Goal: Information Seeking & Learning: Find specific fact

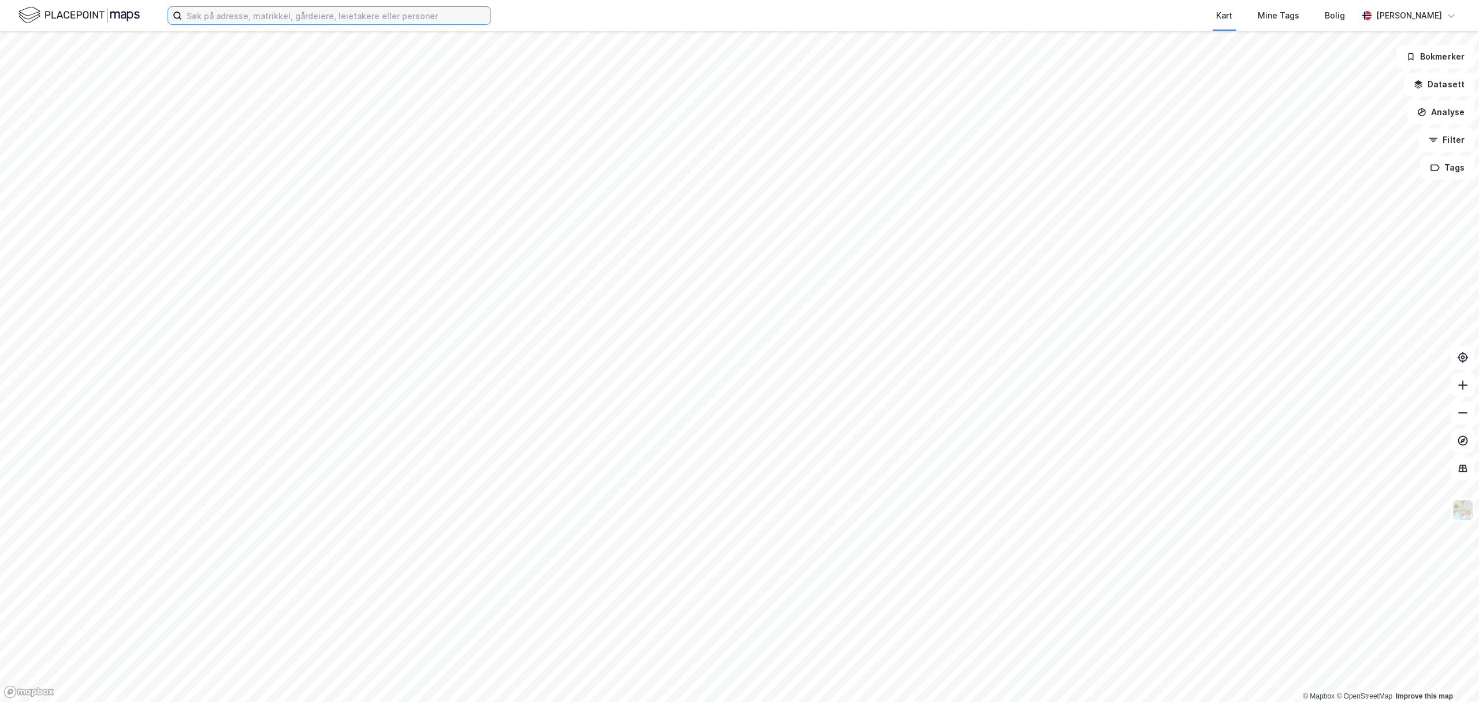
click at [319, 21] on input at bounding box center [336, 15] width 309 height 17
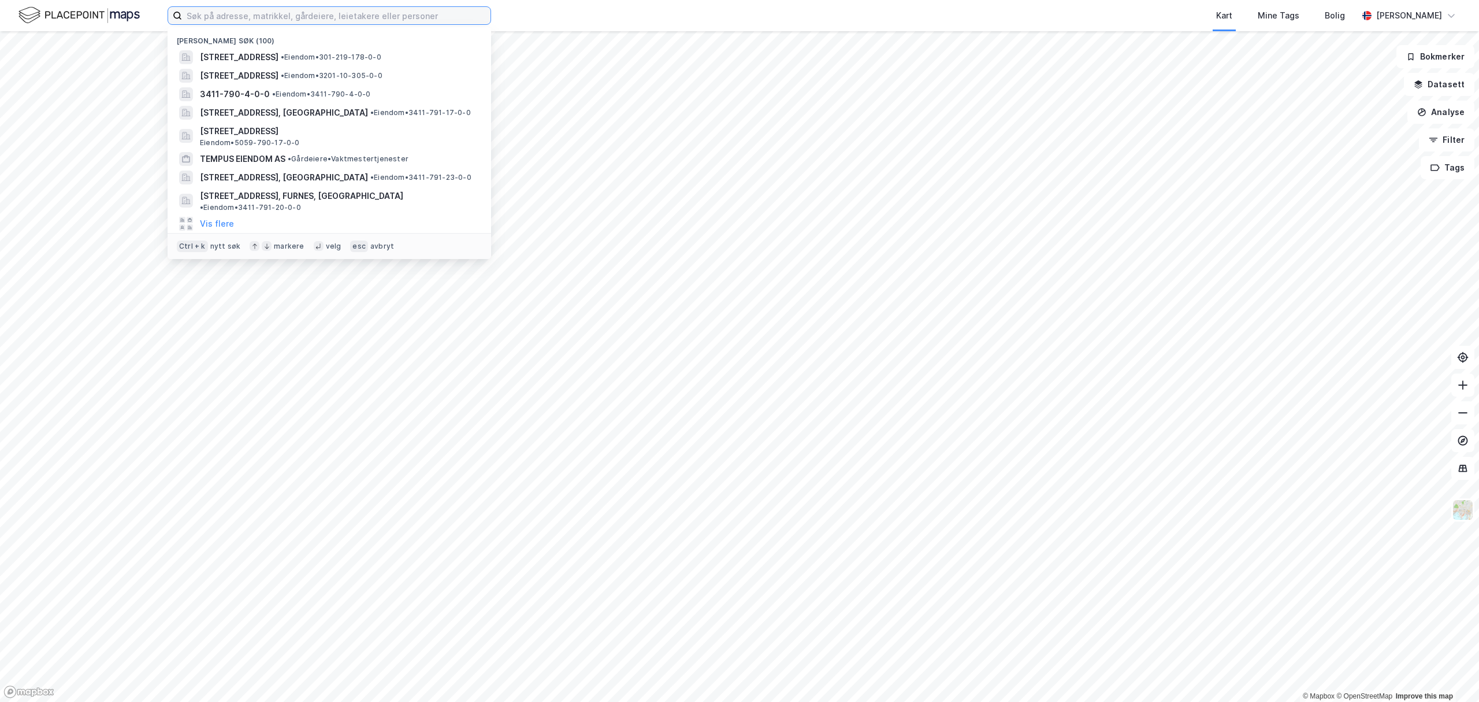
paste input "Kirkegårdsveien"
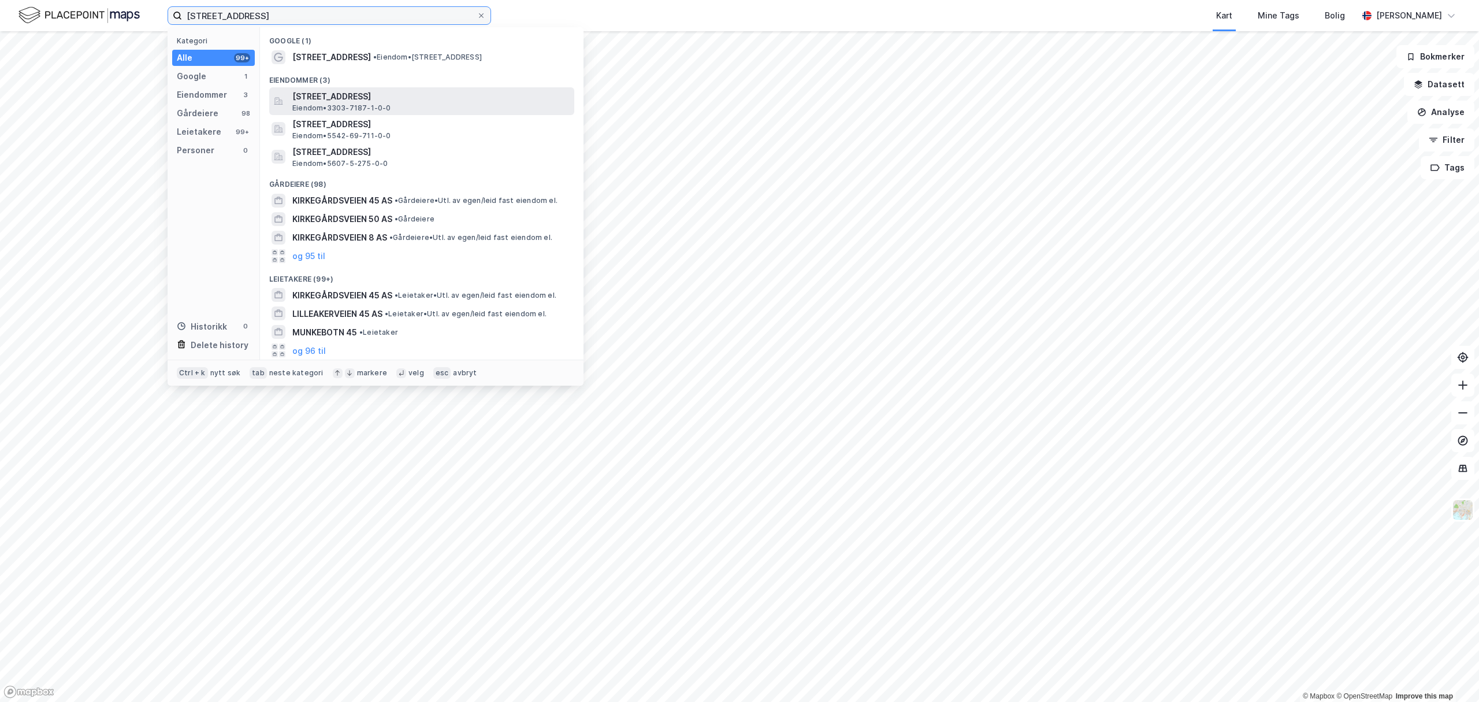
type input "[STREET_ADDRESS]"
click at [368, 95] on span "[STREET_ADDRESS]" at bounding box center [430, 97] width 277 height 14
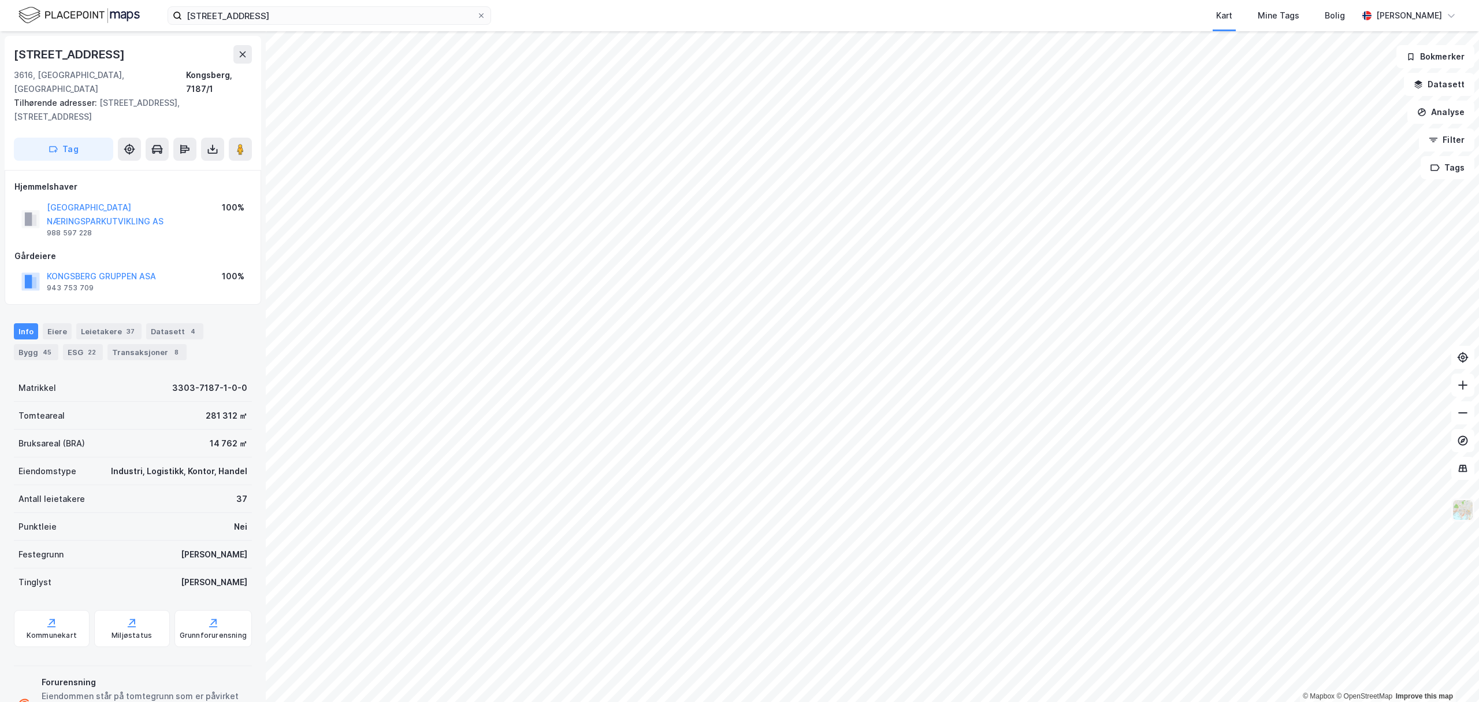
click at [1459, 512] on img at bounding box center [1463, 510] width 22 height 22
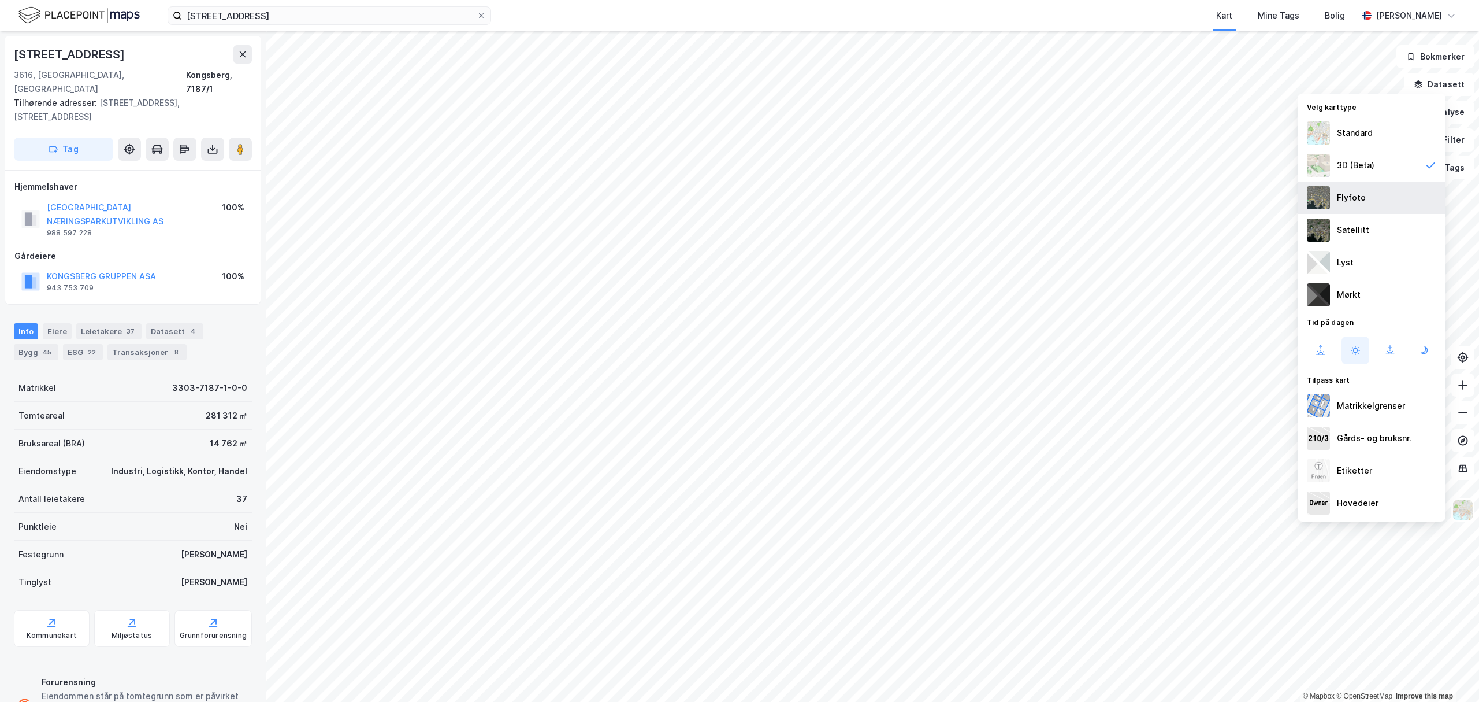
click at [1397, 198] on div "Flyfoto" at bounding box center [1372, 197] width 148 height 32
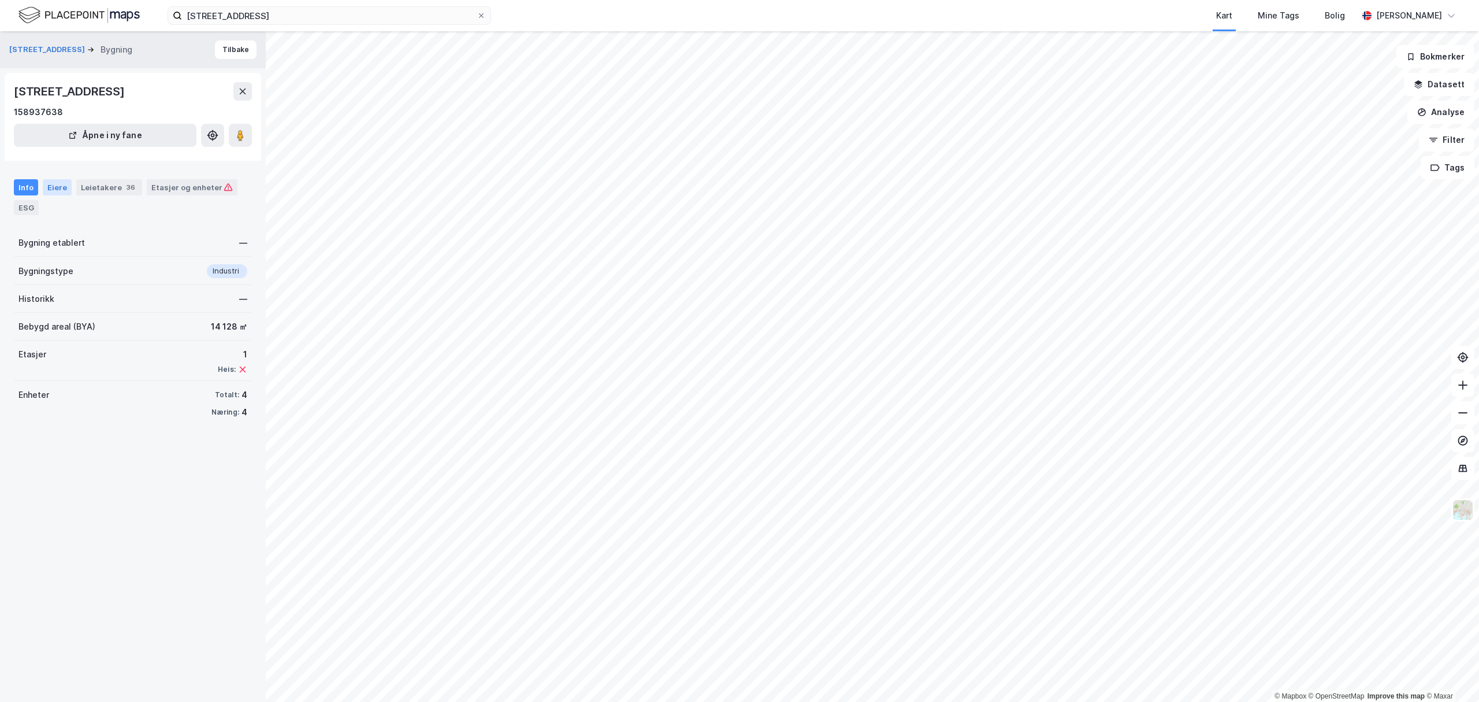
click at [46, 181] on div "Eiere" at bounding box center [57, 187] width 29 height 16
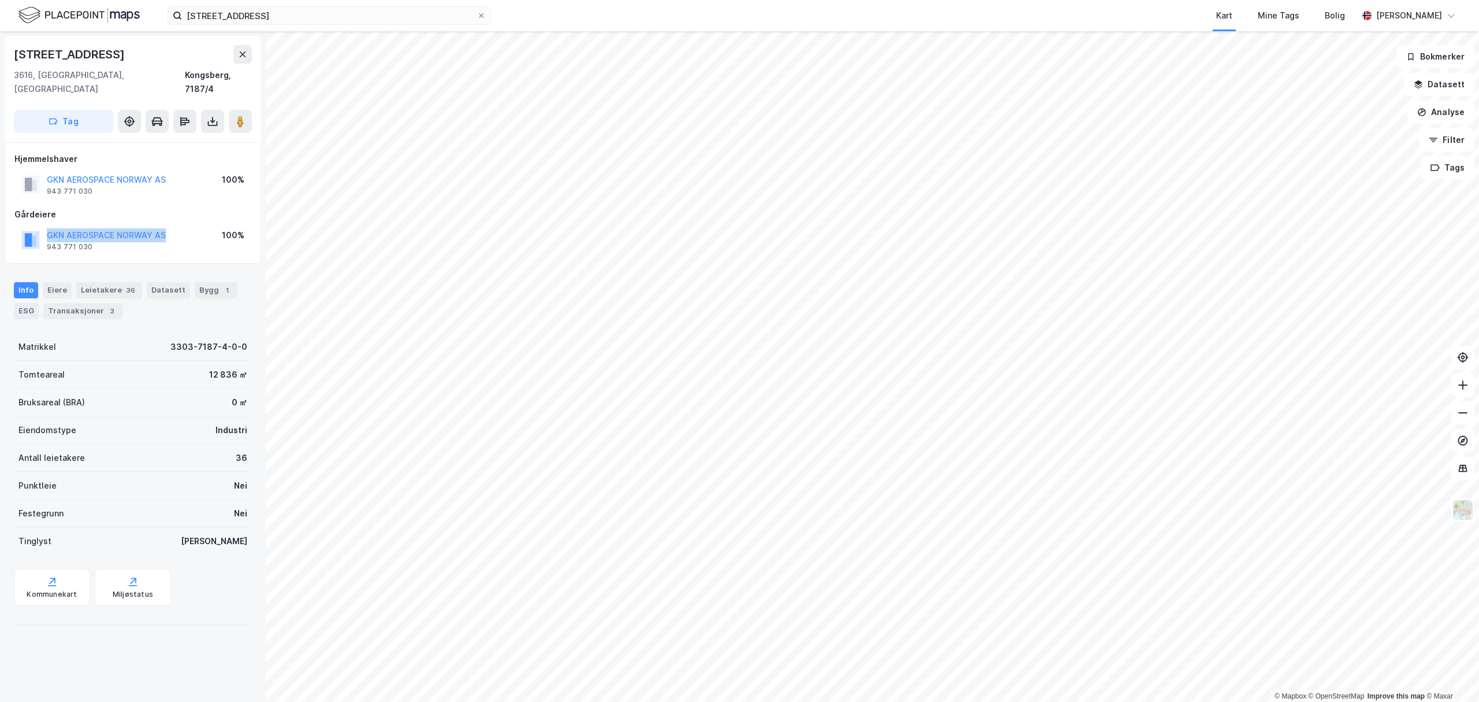
drag, startPoint x: 45, startPoint y: 218, endPoint x: 191, endPoint y: 218, distance: 145.6
click at [191, 226] on div "GKN AEROSPACE [GEOGRAPHIC_DATA] AS 943 771 030 100%" at bounding box center [132, 240] width 237 height 28
copy button "GKN AEROSPACE NORWAY AS"
